Goal: Contribute content: Contribute content

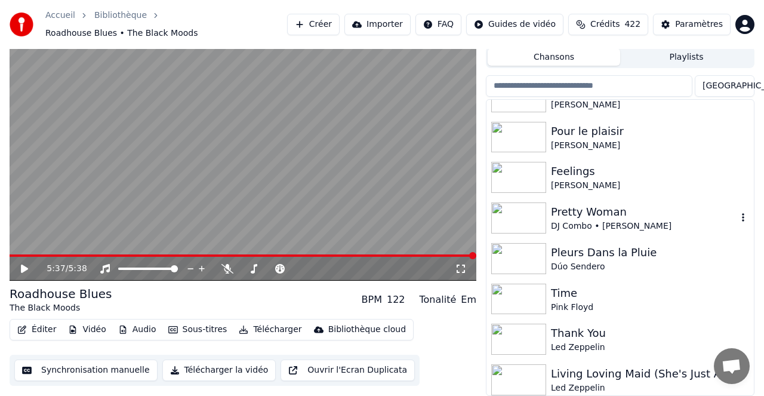
scroll to position [996, 0]
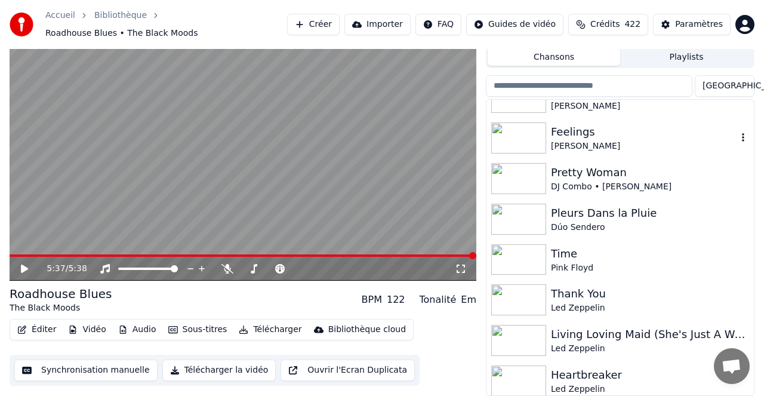
click at [571, 131] on div "Feelings" at bounding box center [644, 132] width 186 height 17
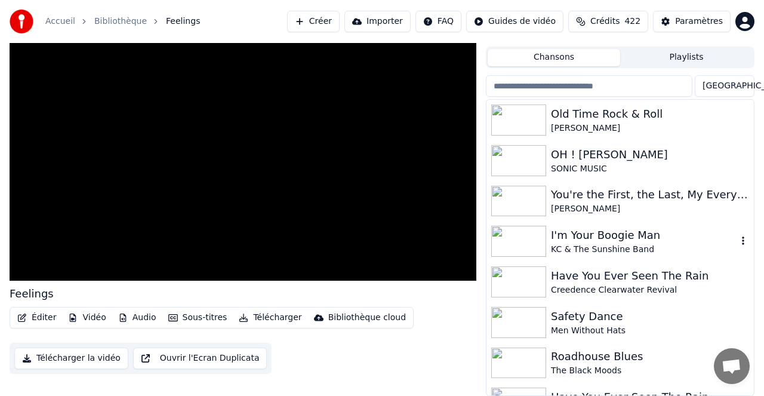
click at [588, 234] on div "I'm Your Boogie Man" at bounding box center [644, 235] width 186 height 17
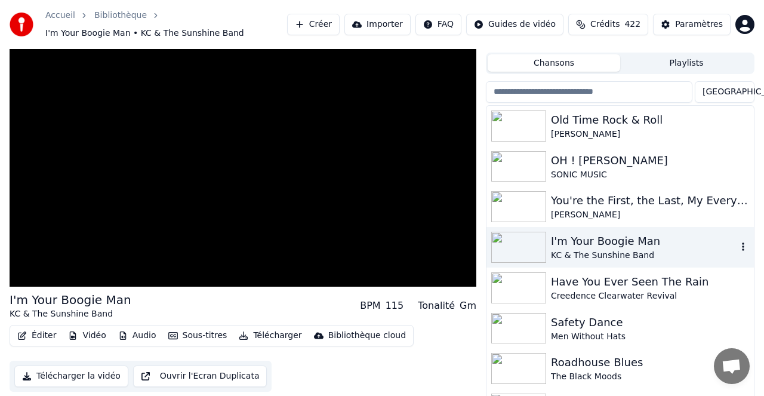
scroll to position [31, 0]
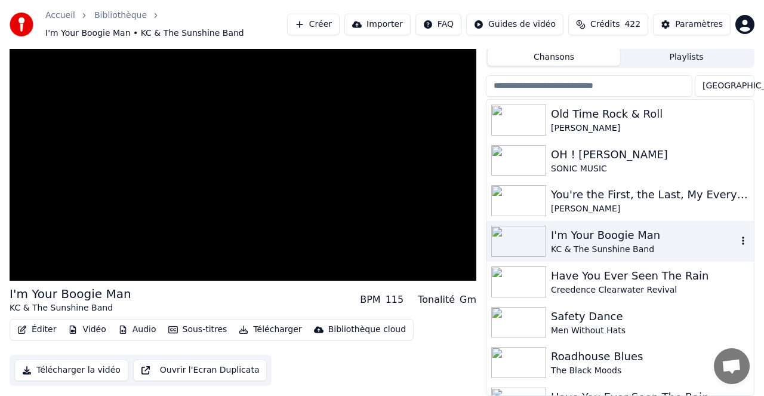
click at [588, 234] on div "I'm Your Boogie Man" at bounding box center [644, 235] width 186 height 17
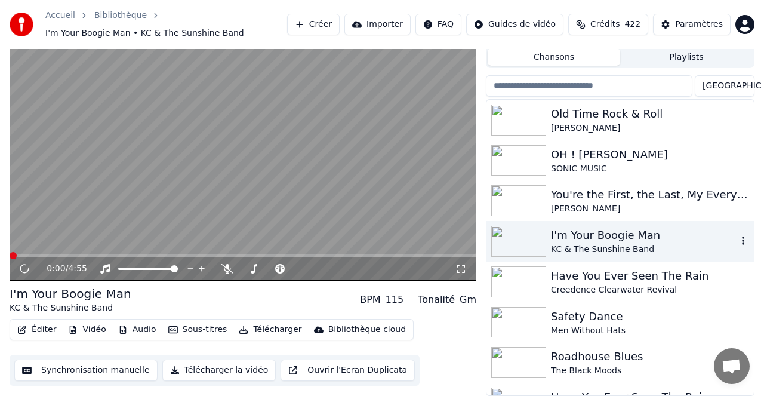
scroll to position [7, 0]
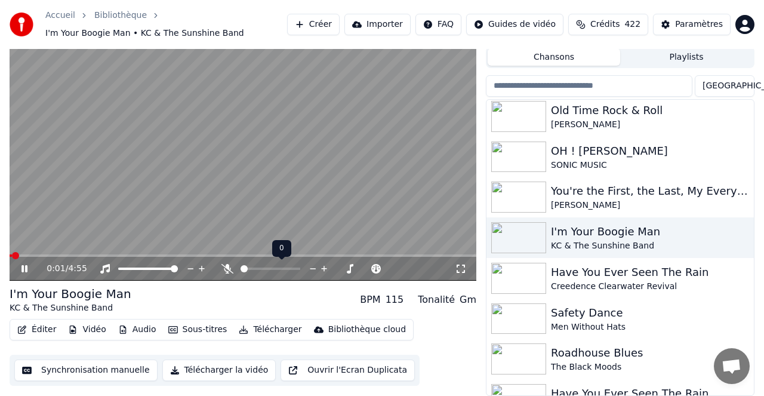
click at [227, 268] on icon at bounding box center [227, 269] width 12 height 10
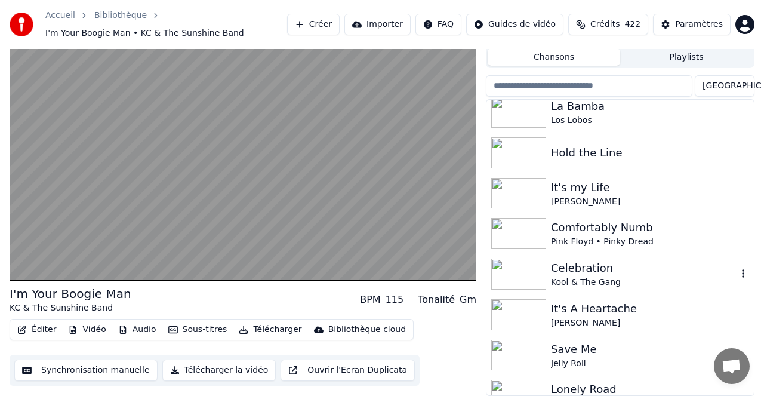
scroll to position [532, 0]
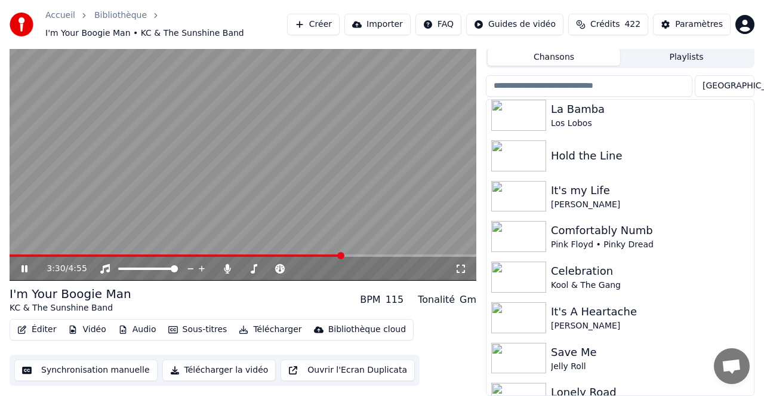
click at [261, 167] on video at bounding box center [243, 149] width 467 height 263
click at [584, 230] on div "Comfortably Numb" at bounding box center [644, 230] width 186 height 17
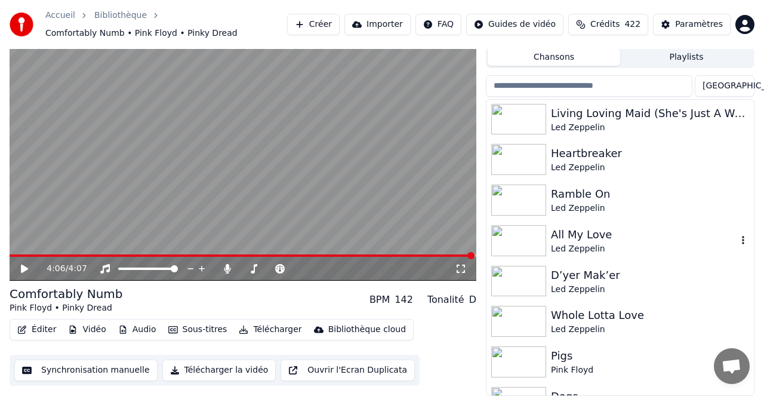
scroll to position [1220, 0]
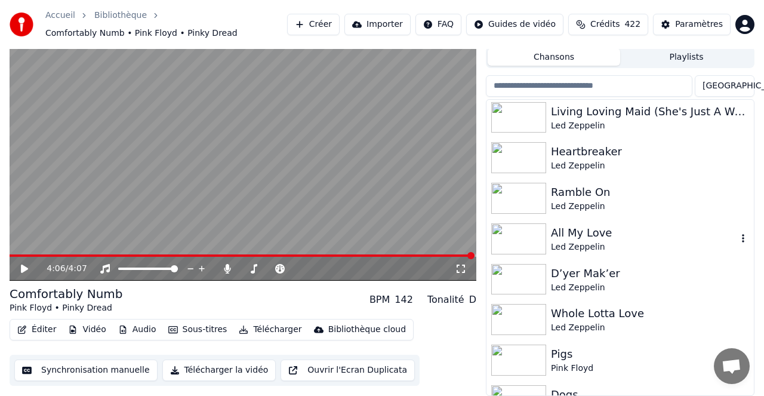
click at [581, 233] on div "All My Love" at bounding box center [644, 232] width 186 height 17
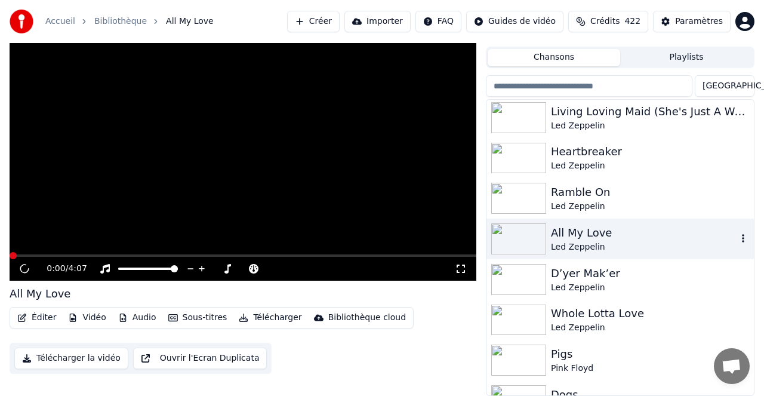
scroll to position [25, 0]
click at [581, 233] on div "All My Love" at bounding box center [644, 232] width 186 height 17
click at [24, 266] on icon at bounding box center [32, 269] width 27 height 10
click at [323, 18] on button "Créer" at bounding box center [313, 21] width 53 height 21
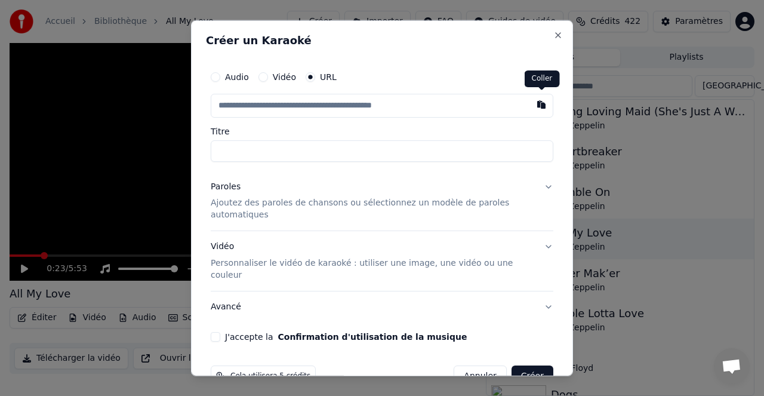
click at [543, 104] on button "button" at bounding box center [541, 103] width 24 height 21
type input "**********"
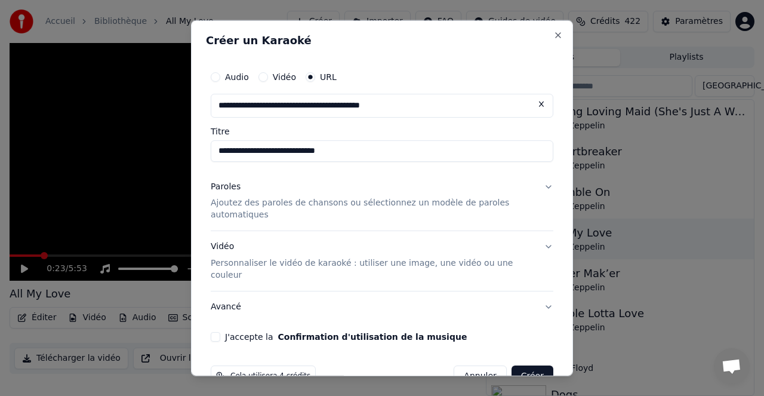
click at [549, 186] on button "Paroles Ajoutez des paroles de chansons ou sélectionnez un modèle de paroles au…" at bounding box center [382, 201] width 343 height 60
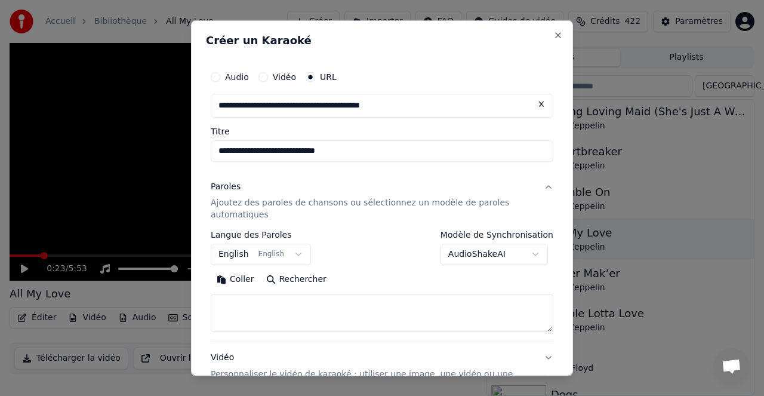
click at [491, 253] on body "**********" at bounding box center [382, 173] width 764 height 396
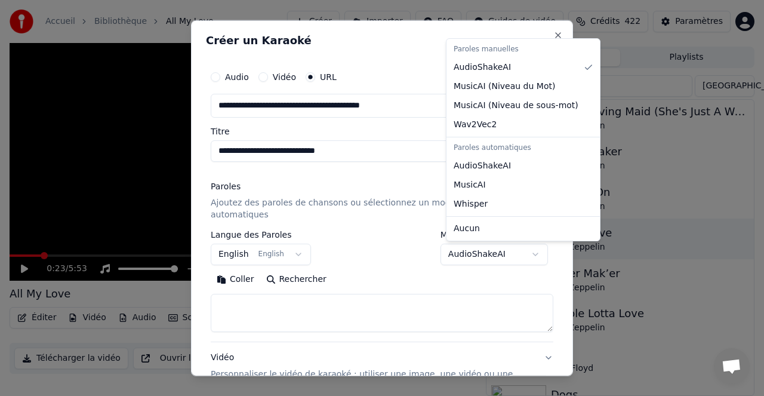
click at [285, 199] on body "**********" at bounding box center [382, 173] width 764 height 396
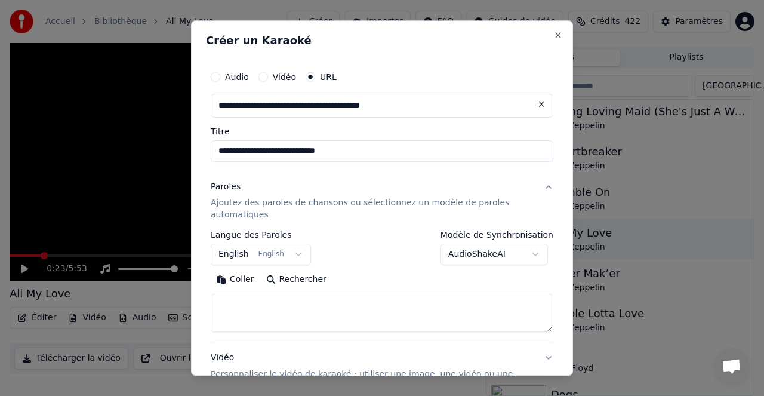
click at [307, 279] on button "Rechercher" at bounding box center [296, 279] width 72 height 19
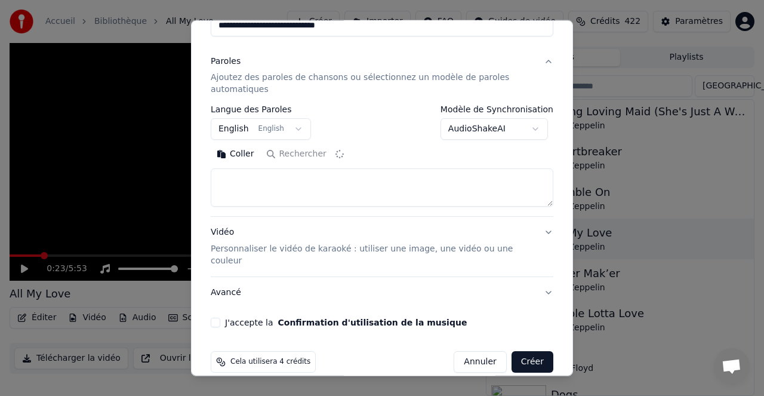
scroll to position [130, 0]
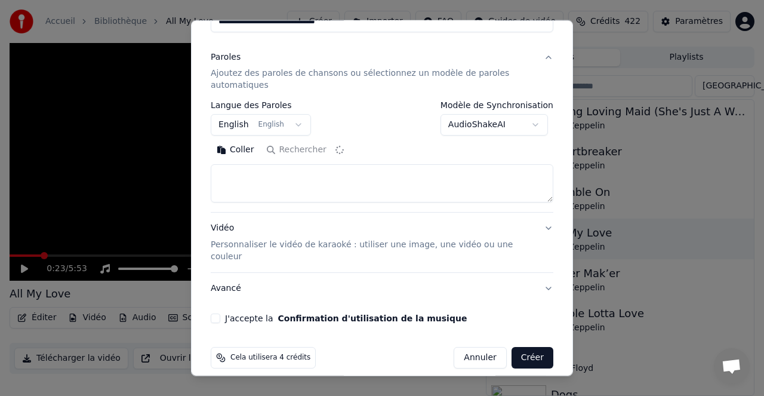
type textarea "**********"
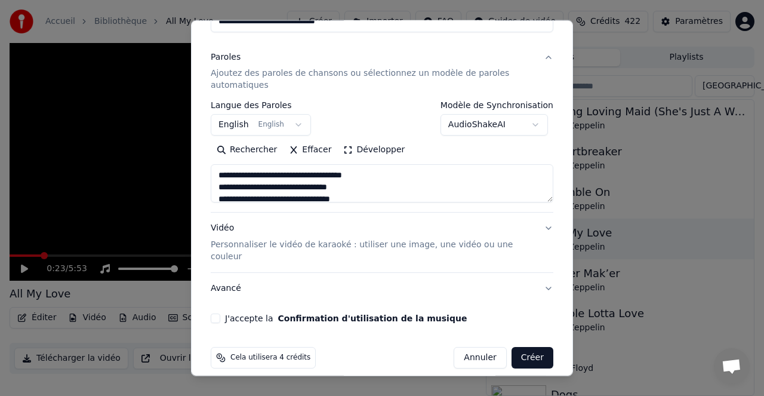
click at [219, 313] on button "J'accepte la Confirmation d'utilisation de la musique" at bounding box center [216, 318] width 10 height 10
click at [531, 347] on button "Créer" at bounding box center [532, 357] width 42 height 21
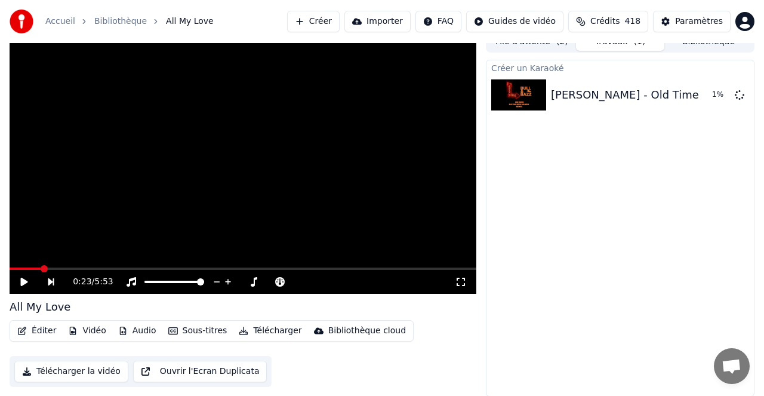
scroll to position [0, 0]
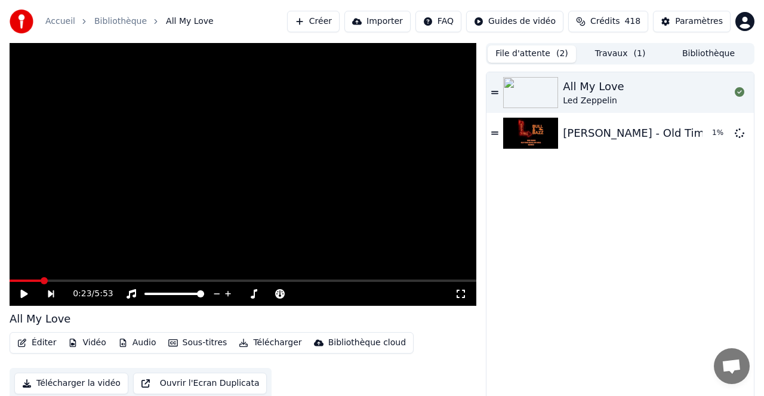
click at [536, 53] on button "File d'attente ( 2 )" at bounding box center [532, 53] width 88 height 17
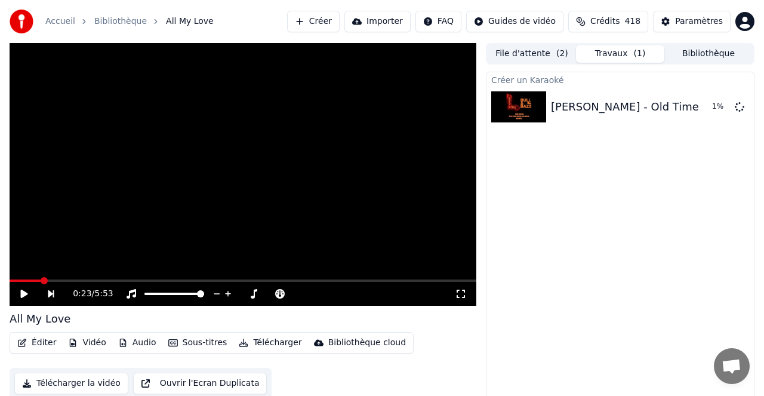
click at [612, 51] on button "Travaux ( 1 )" at bounding box center [620, 53] width 88 height 17
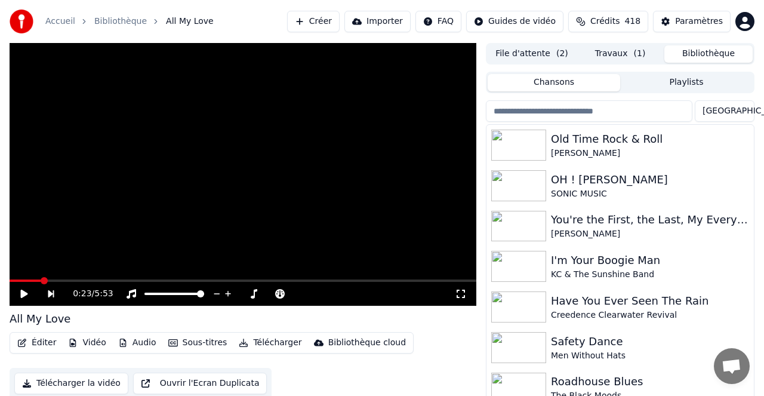
click at [707, 53] on button "Bibliothèque" at bounding box center [708, 53] width 88 height 17
